Goal: Navigation & Orientation: Find specific page/section

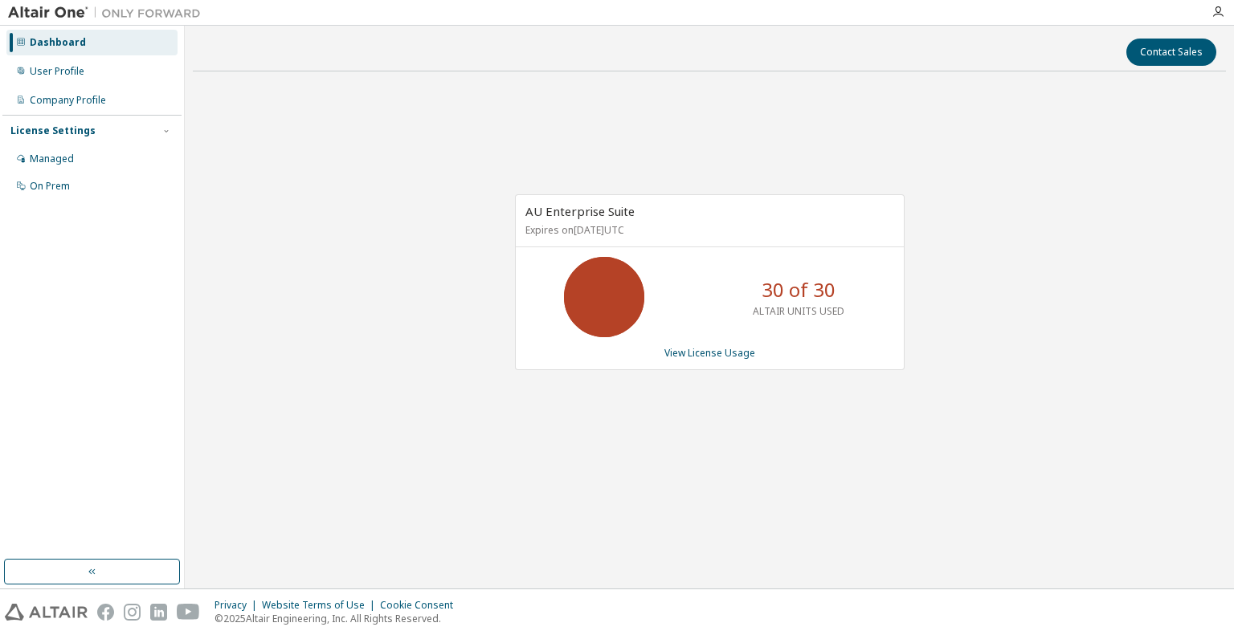
click at [1021, 130] on div "AU Enterprise Suite Expires on September 3, 2026 UTC 30 of 30 ALTAIR UNITS USED…" at bounding box center [709, 290] width 1033 height 413
